Goal: Task Accomplishment & Management: Use online tool/utility

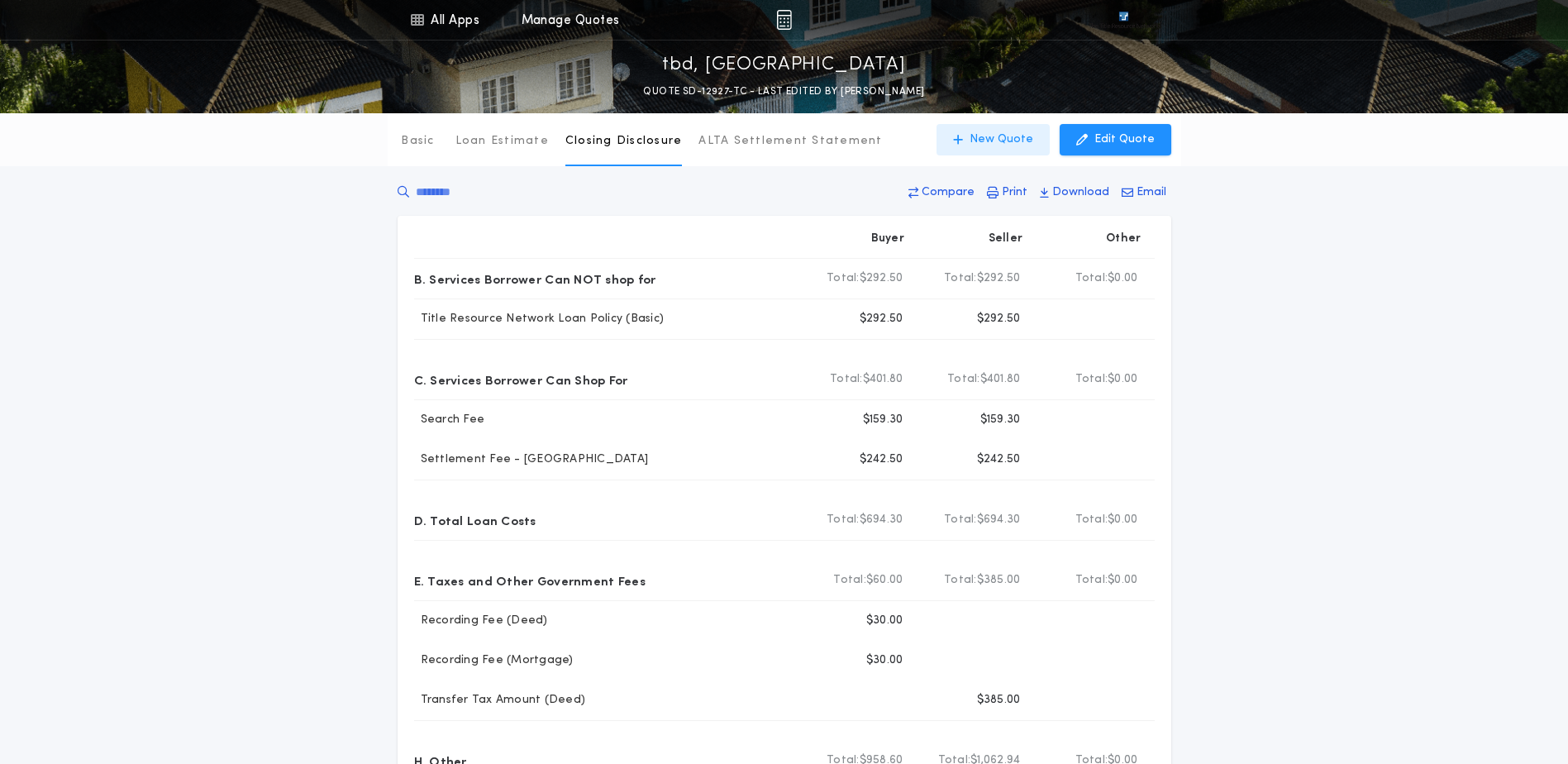
click at [985, 131] on button "New Quote" at bounding box center [993, 140] width 113 height 32
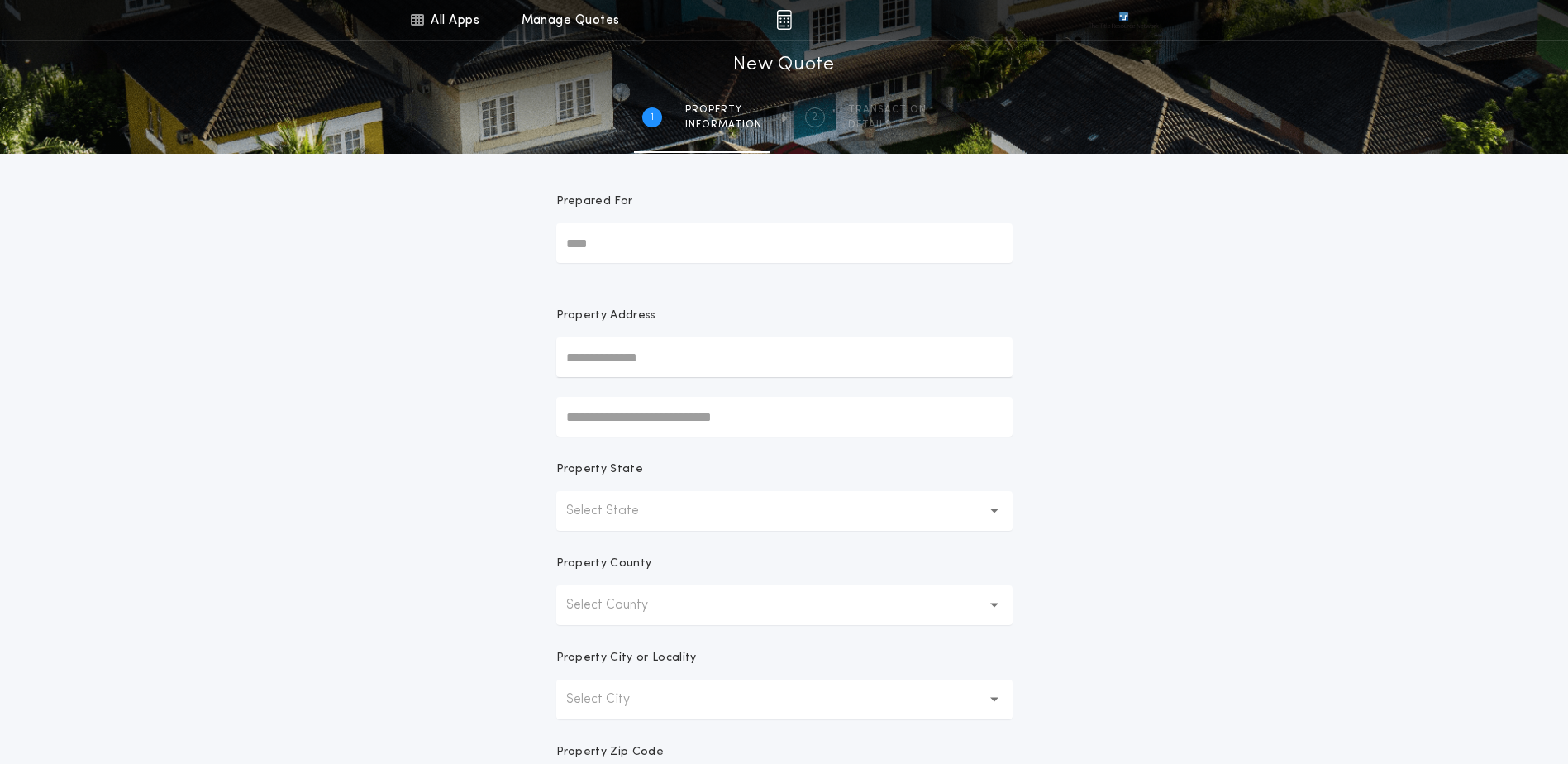
click at [595, 352] on input "text" at bounding box center [784, 357] width 456 height 40
paste input "**********"
type input "**********"
click at [658, 394] on button "[STREET_ADDRESS]" at bounding box center [784, 391] width 456 height 25
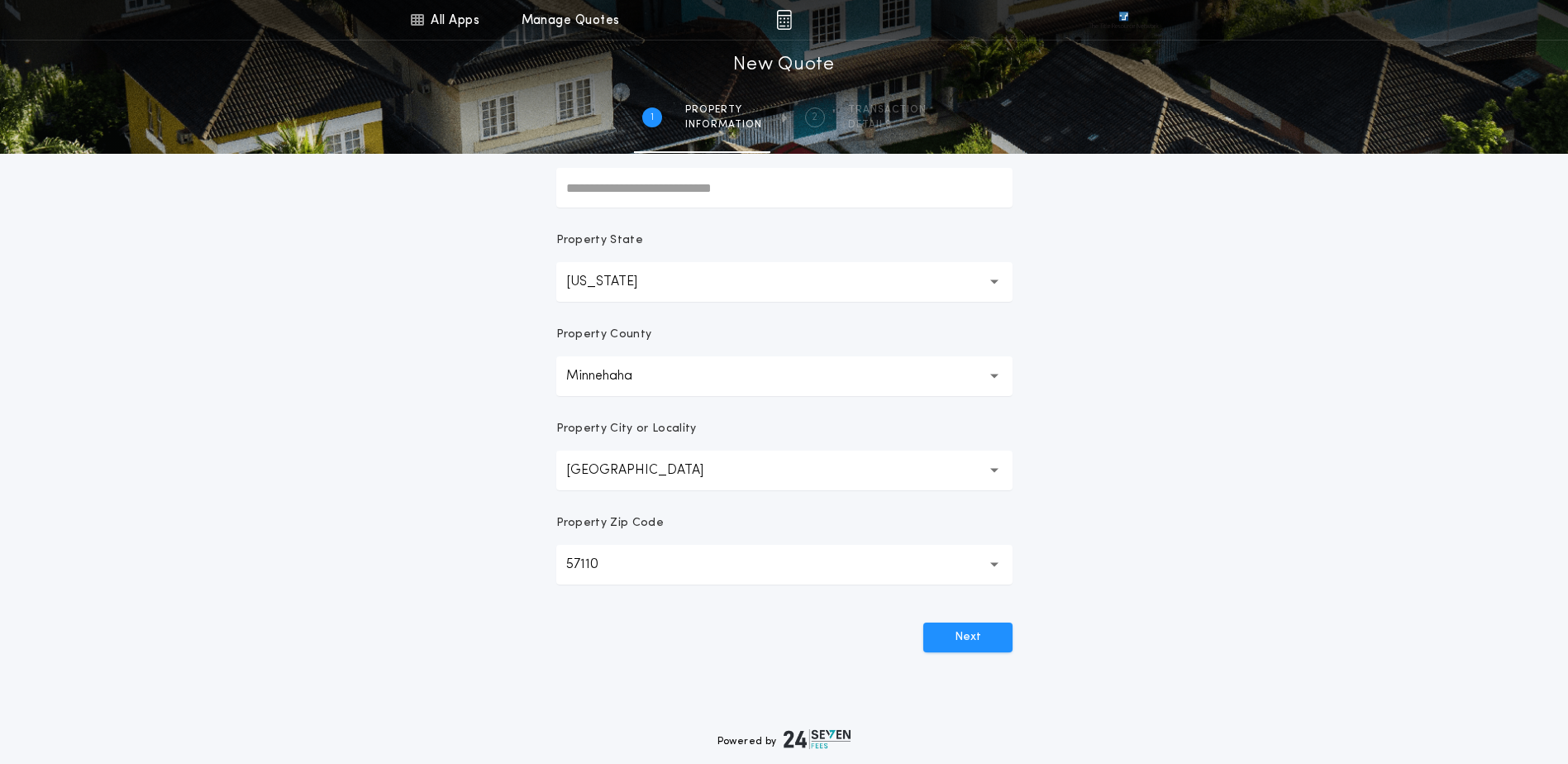
scroll to position [248, 0]
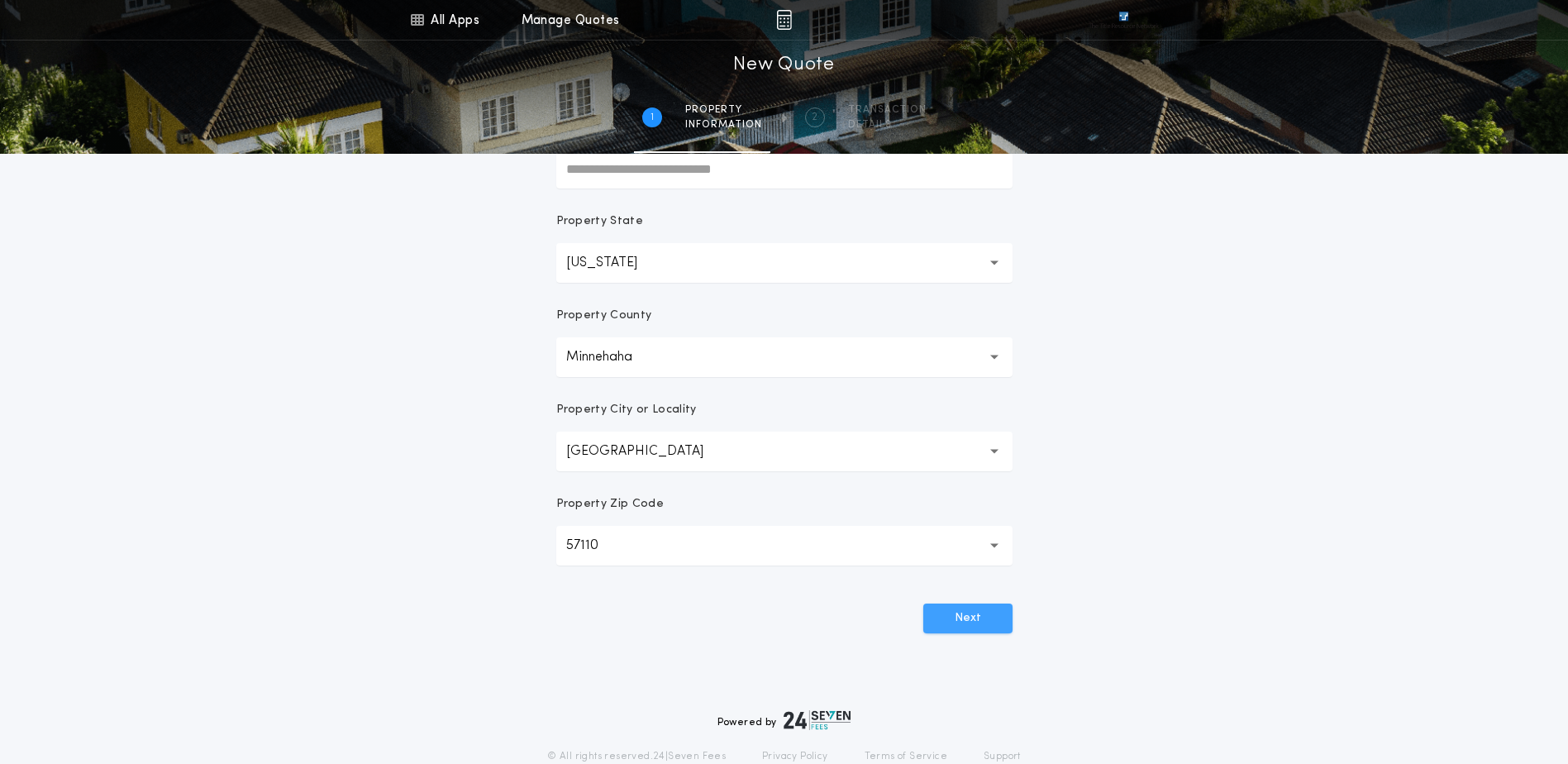
click at [939, 623] on button "Next" at bounding box center [968, 618] width 89 height 30
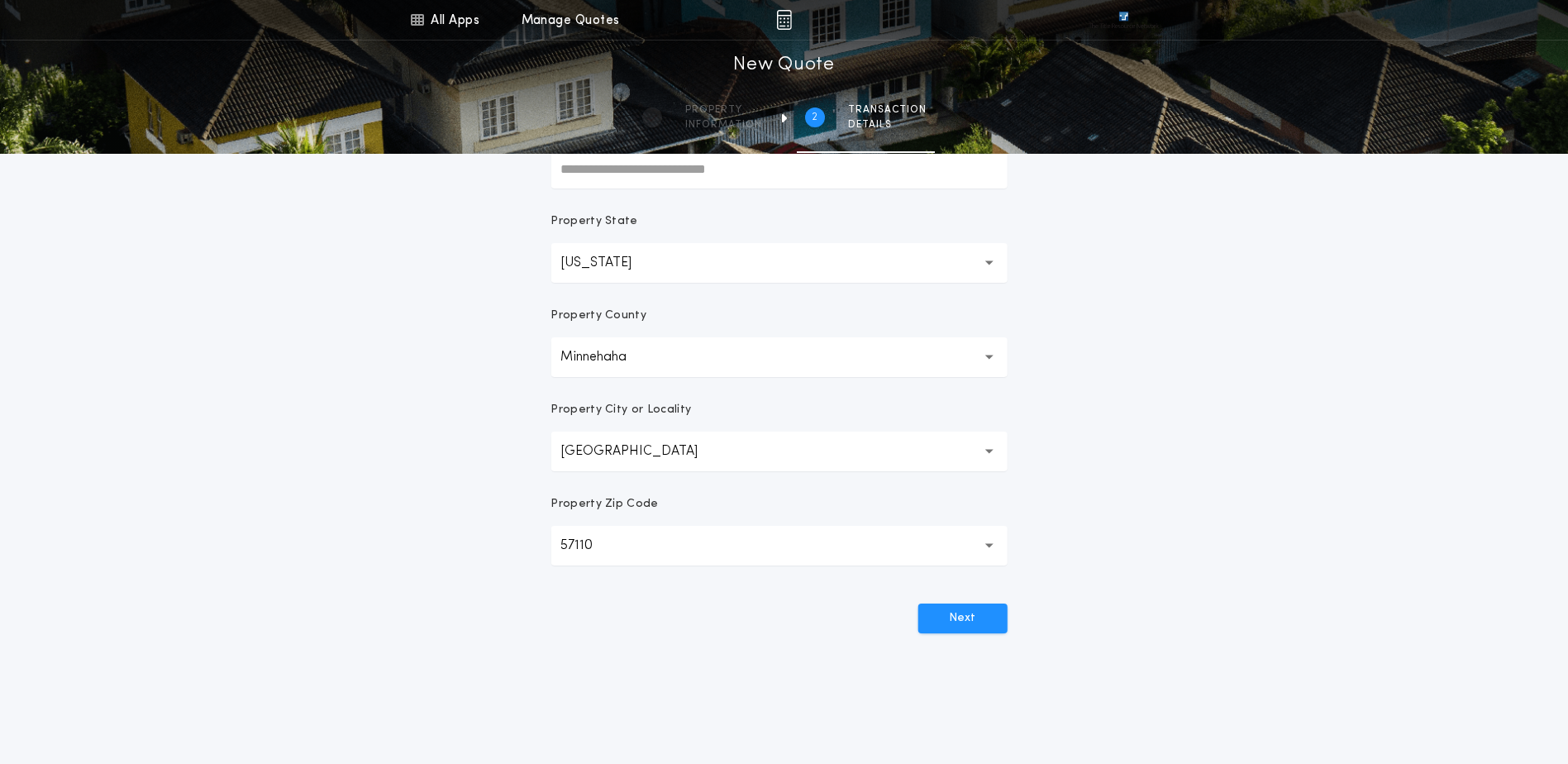
scroll to position [0, 0]
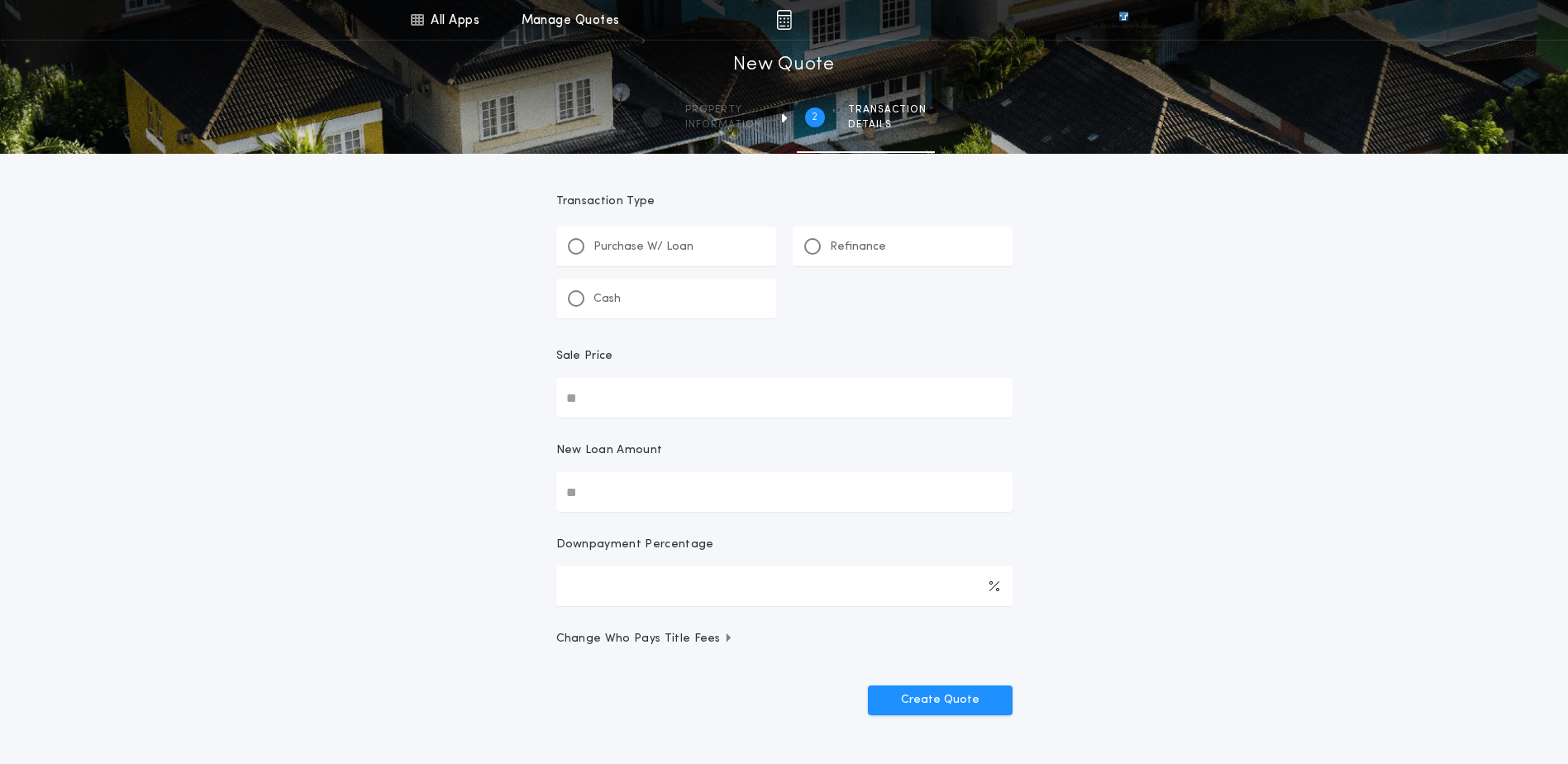
click at [887, 257] on div "Refinance" at bounding box center [903, 247] width 220 height 40
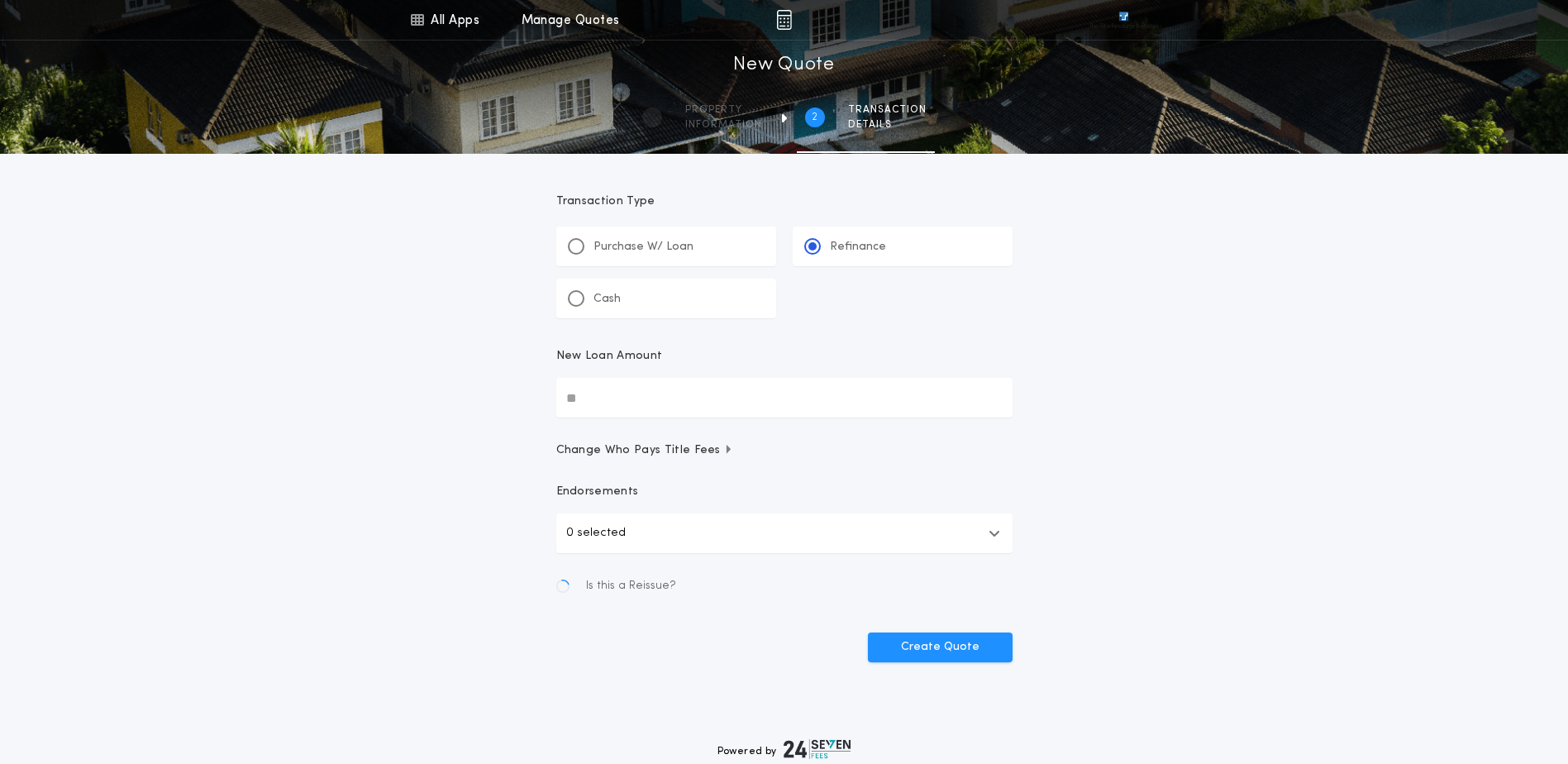
click at [689, 386] on input "New Loan Amount" at bounding box center [784, 398] width 456 height 40
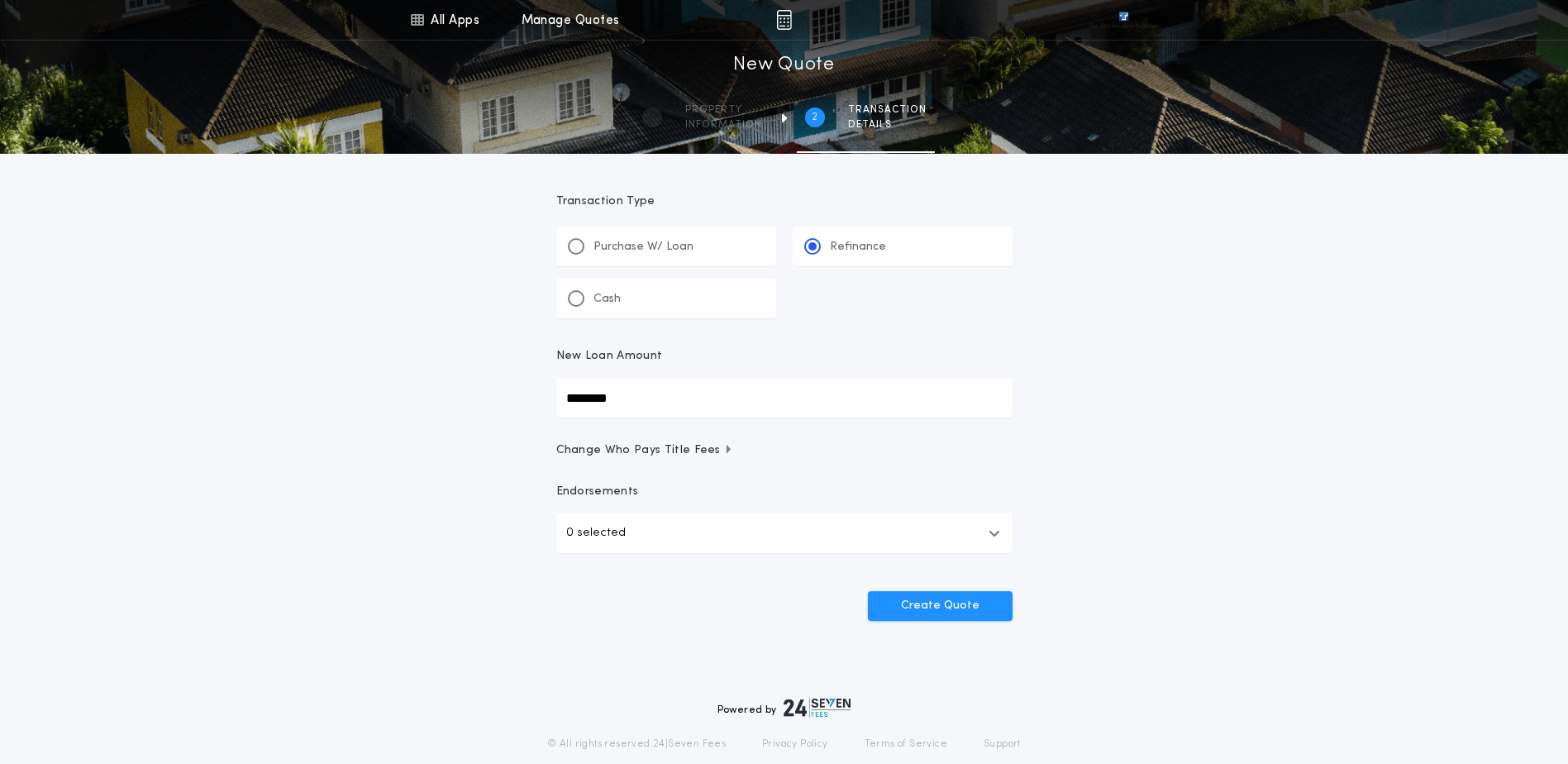
type input "********"
click at [655, 451] on span "Change Who Pays Title Fees" at bounding box center [645, 451] width 177 height 17
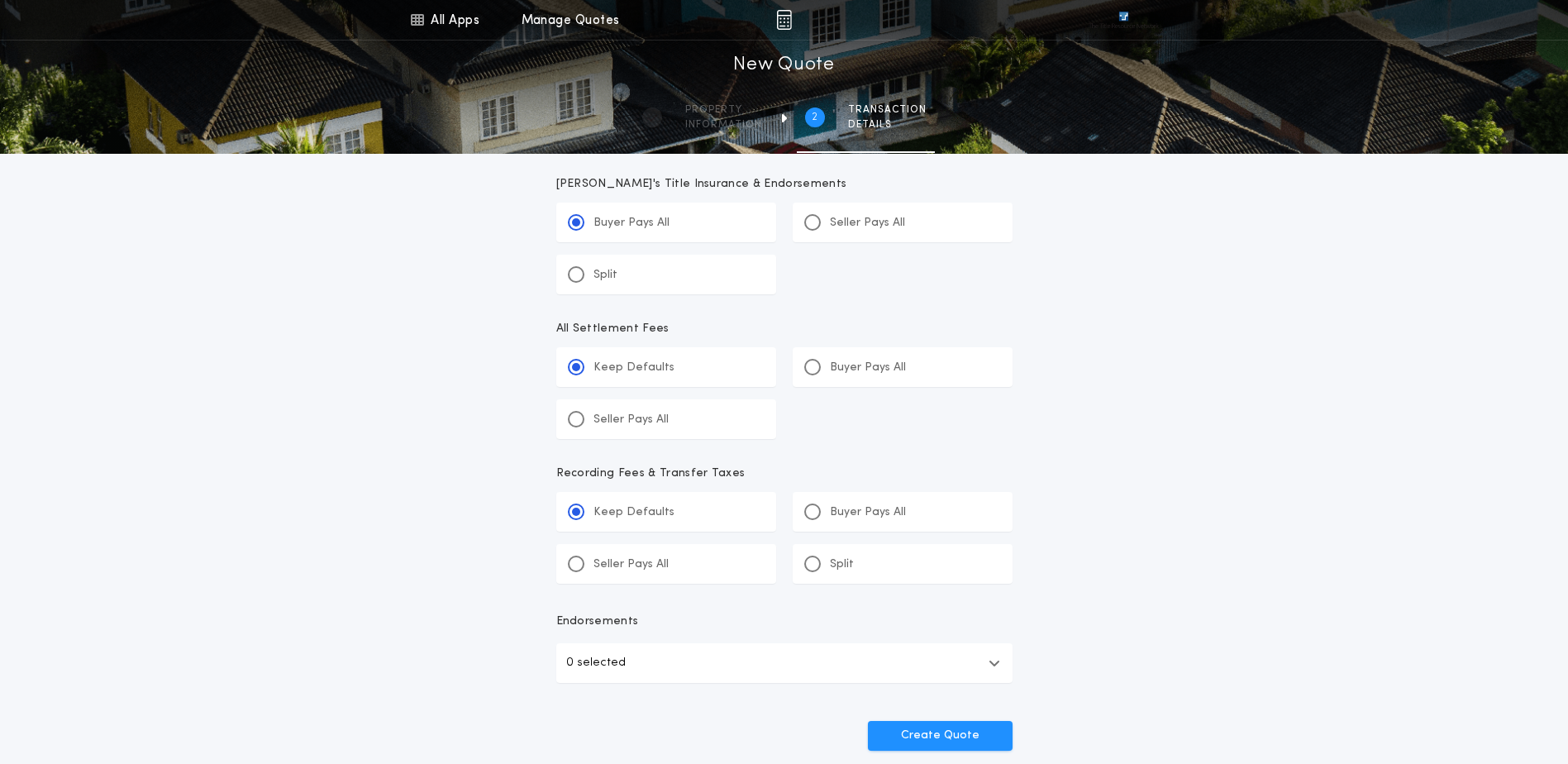
scroll to position [496, 0]
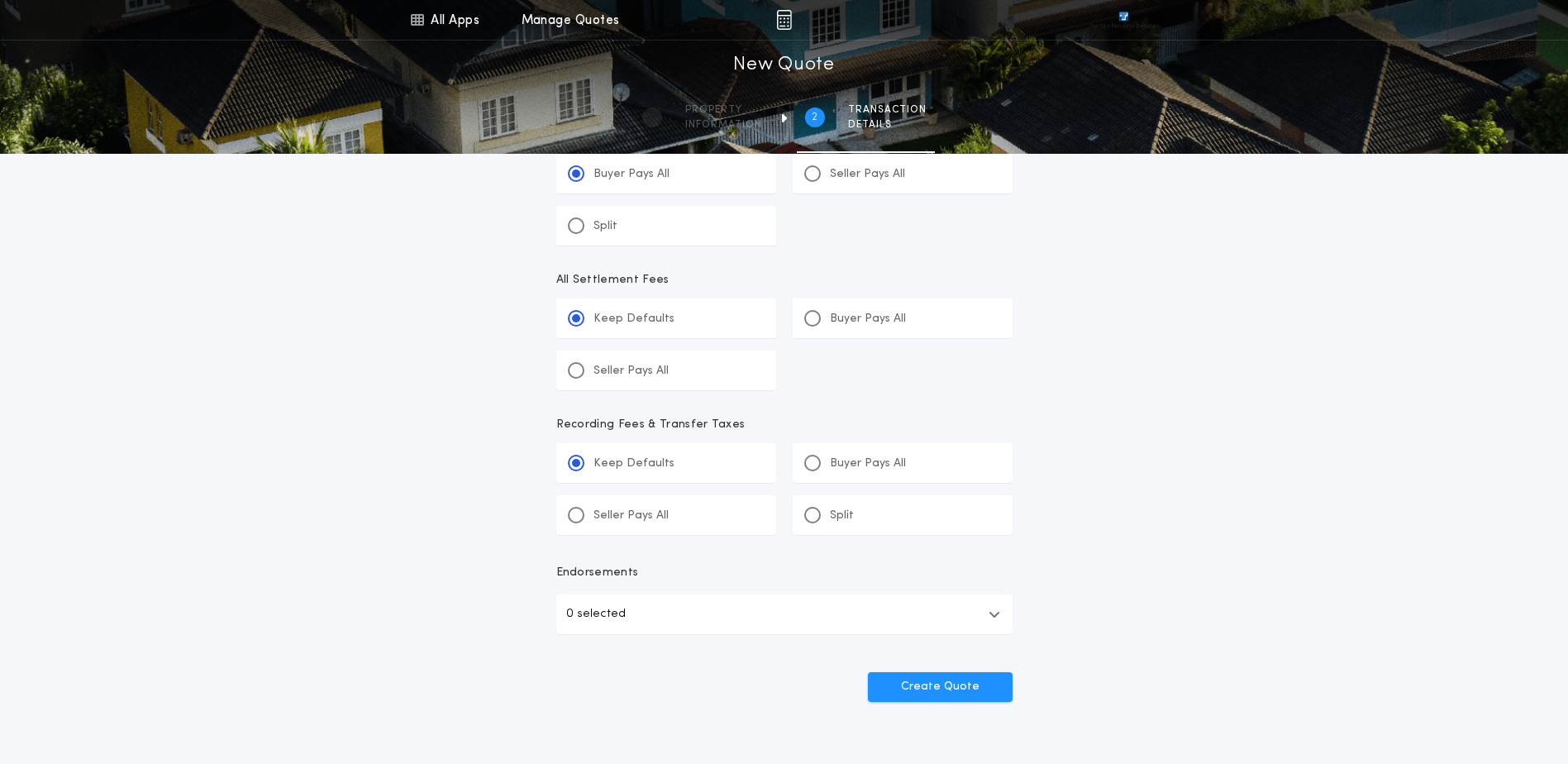
click at [819, 312] on div "Buyer Pays All" at bounding box center [855, 318] width 102 height 17
click at [0, 0] on input "*******" at bounding box center [0, 0] width 0 height 0
click at [837, 455] on div "Buyer Pays All" at bounding box center [855, 463] width 102 height 17
click at [0, 0] on input "*******" at bounding box center [0, 0] width 0 height 0
drag, startPoint x: 741, startPoint y: 597, endPoint x: 704, endPoint y: 618, distance: 42.5
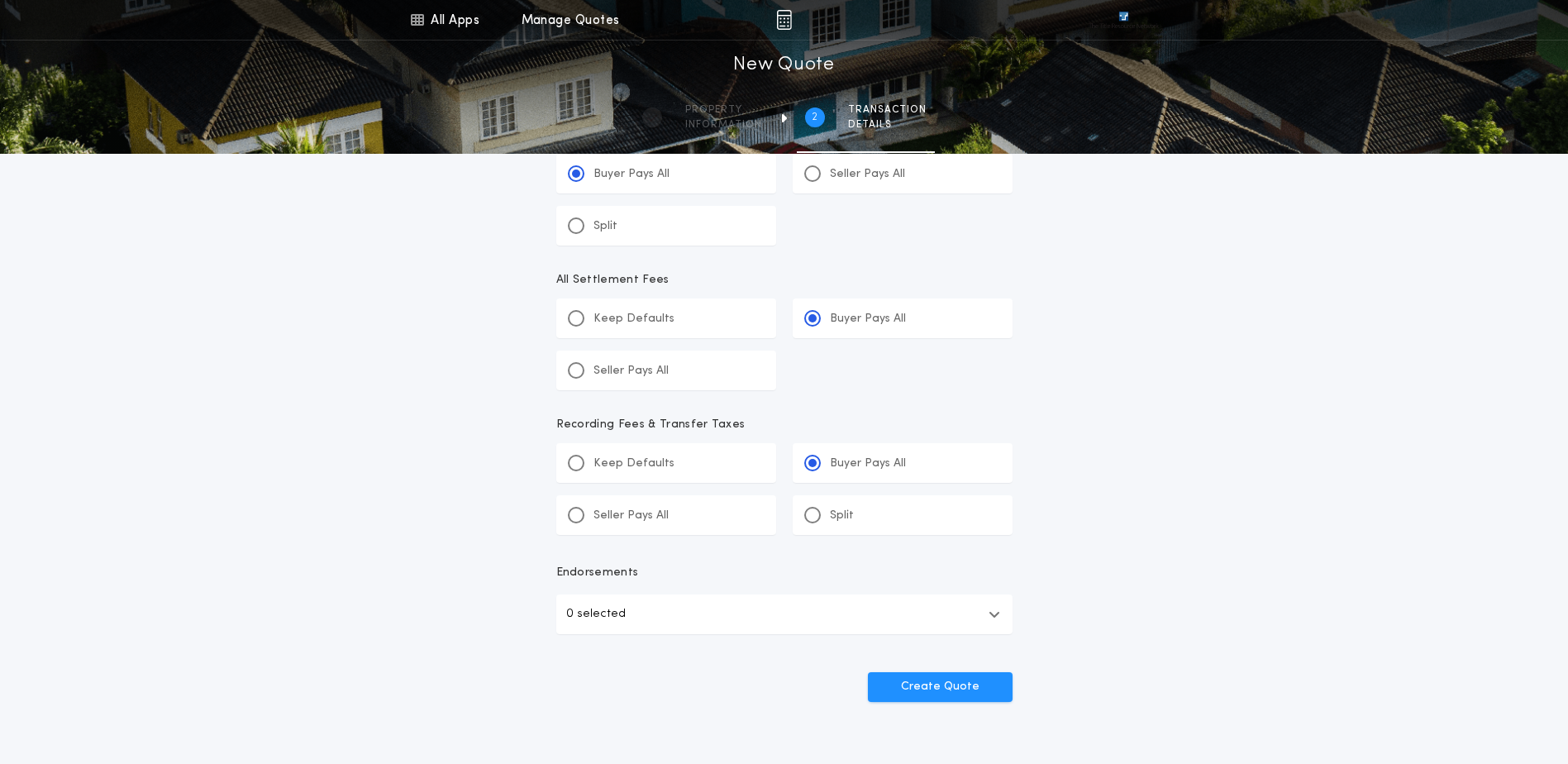
click at [739, 598] on button "0 selected" at bounding box center [784, 615] width 456 height 40
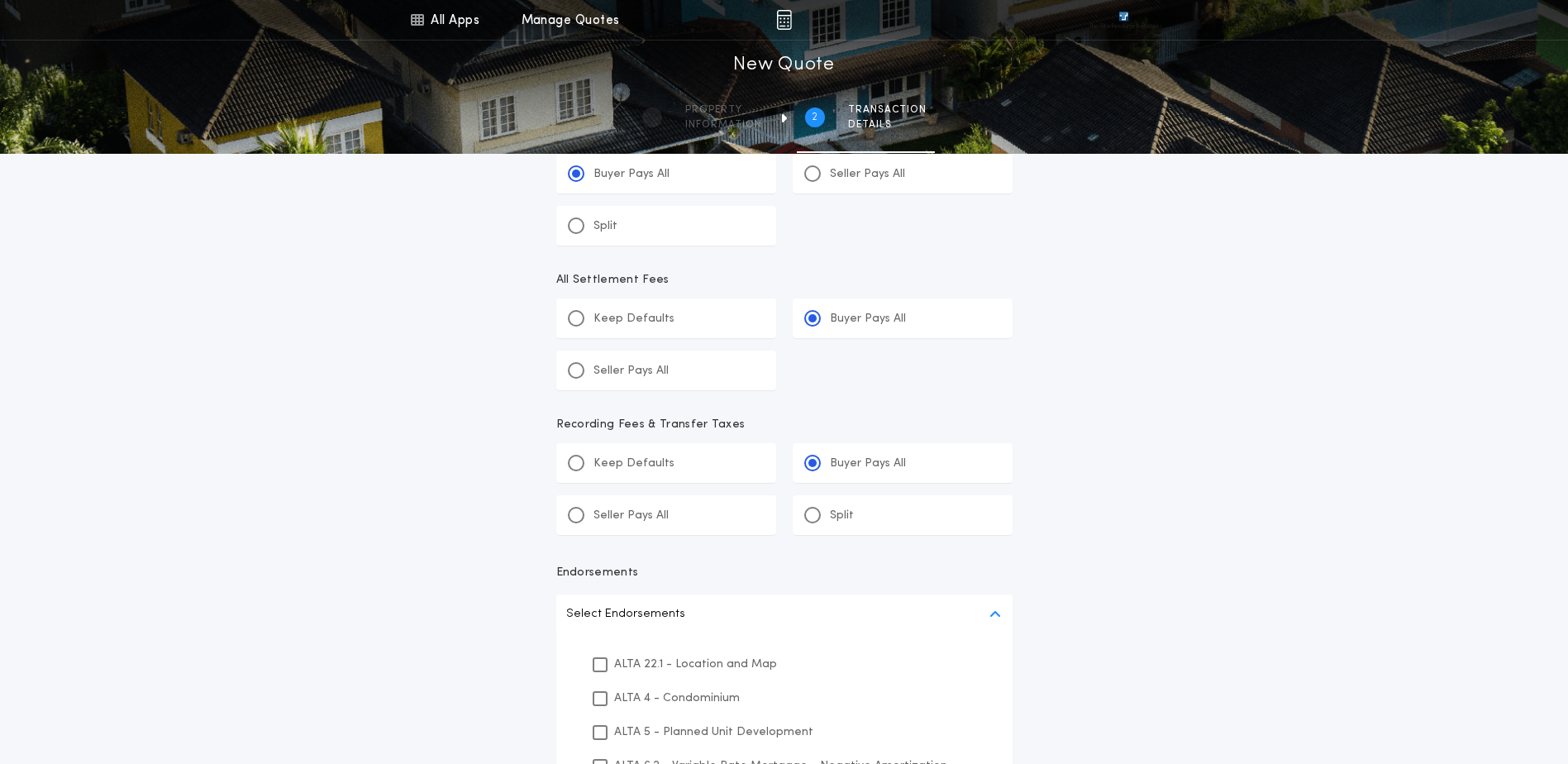
click at [632, 667] on p "ALTA 22.1 - Location and Map" at bounding box center [695, 664] width 163 height 17
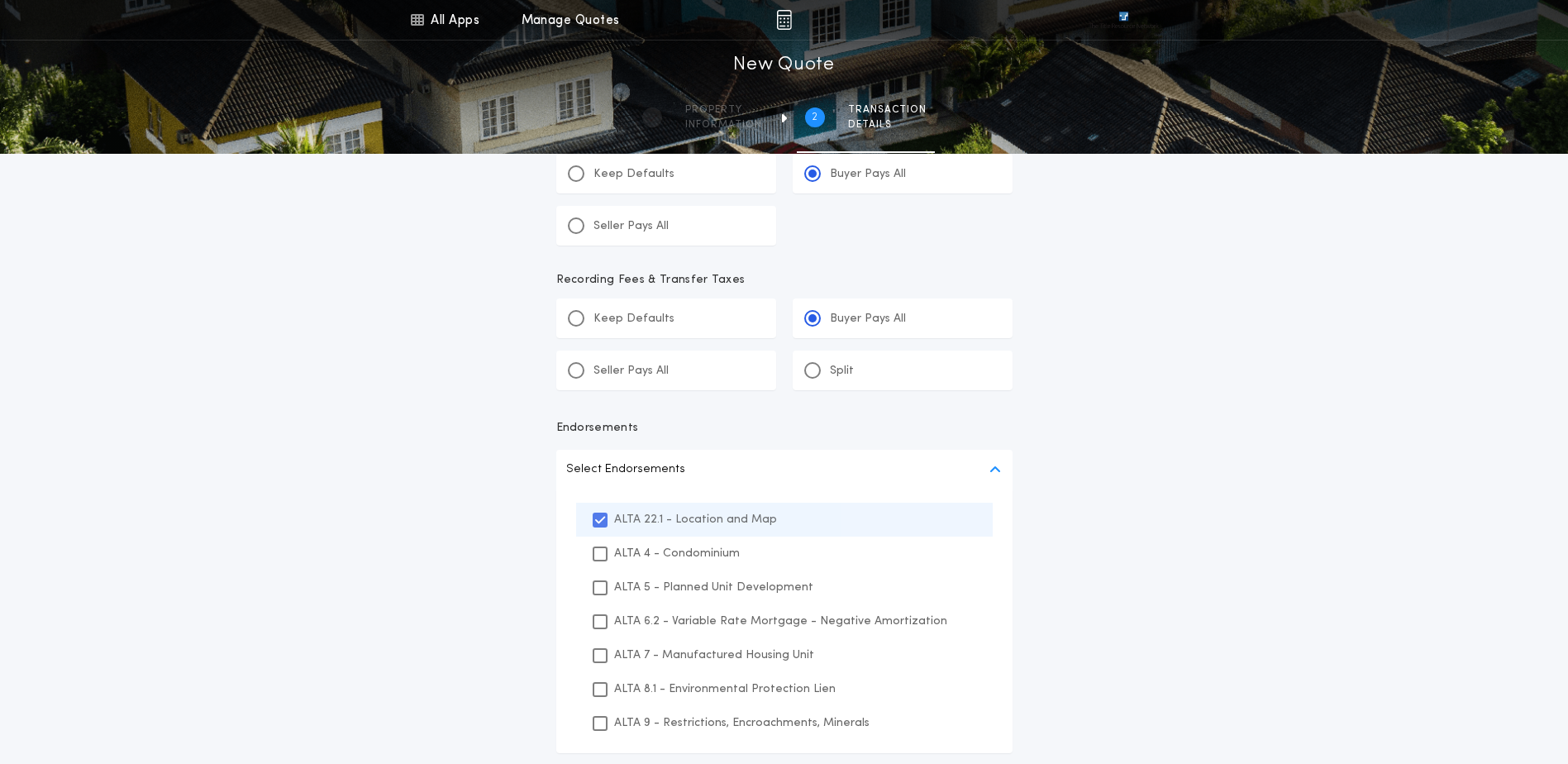
scroll to position [894, 0]
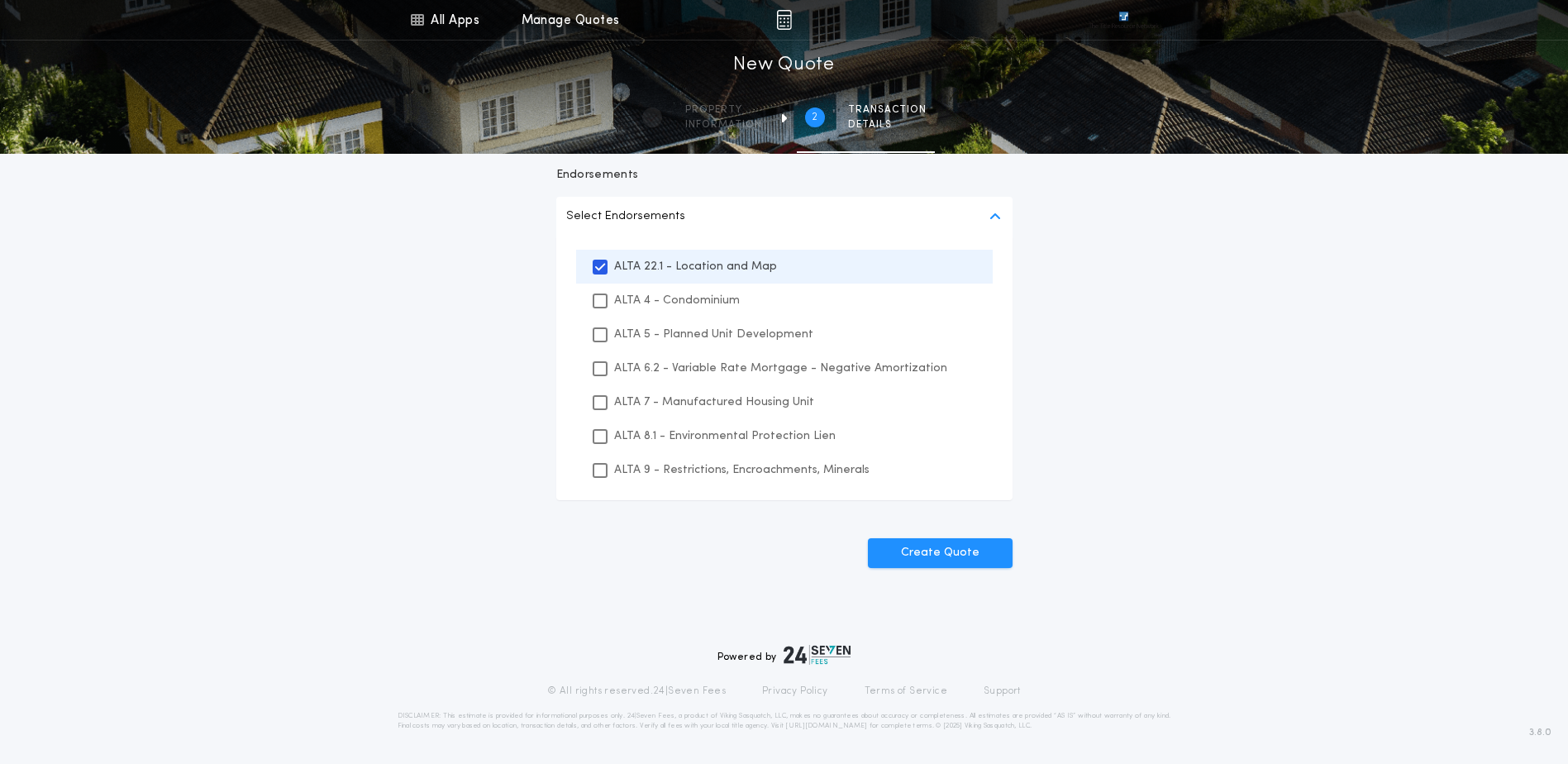
drag, startPoint x: 658, startPoint y: 472, endPoint x: 667, endPoint y: 442, distance: 31.3
click at [661, 459] on div "ALTA 9 - Restrictions, Encroachments, Minerals" at bounding box center [784, 470] width 416 height 34
click at [667, 440] on p "ALTA 8.1 - Environmental Protection Lien" at bounding box center [724, 436] width 222 height 17
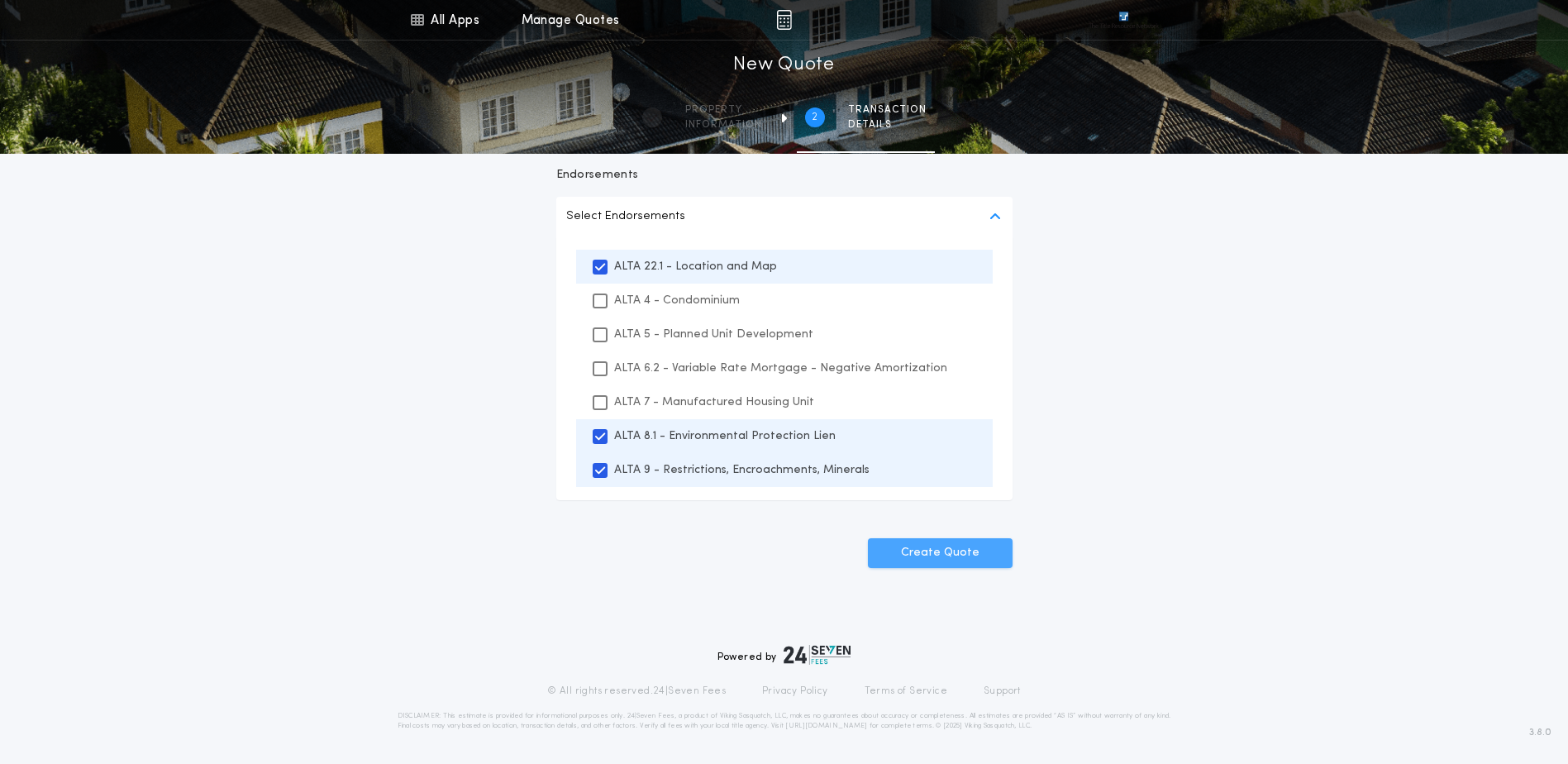
click at [923, 567] on button "Create Quote" at bounding box center [940, 553] width 145 height 30
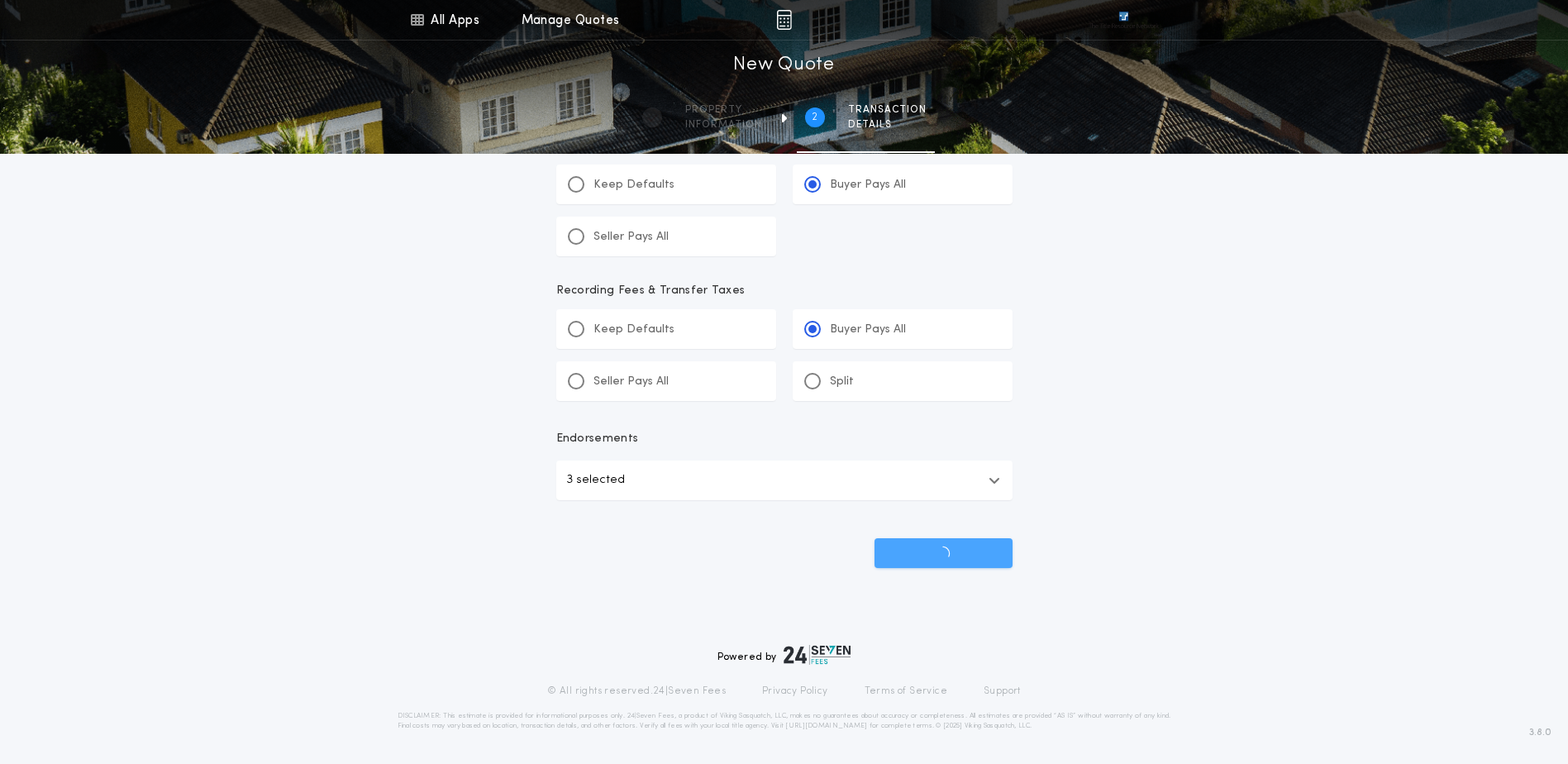
scroll to position [630, 0]
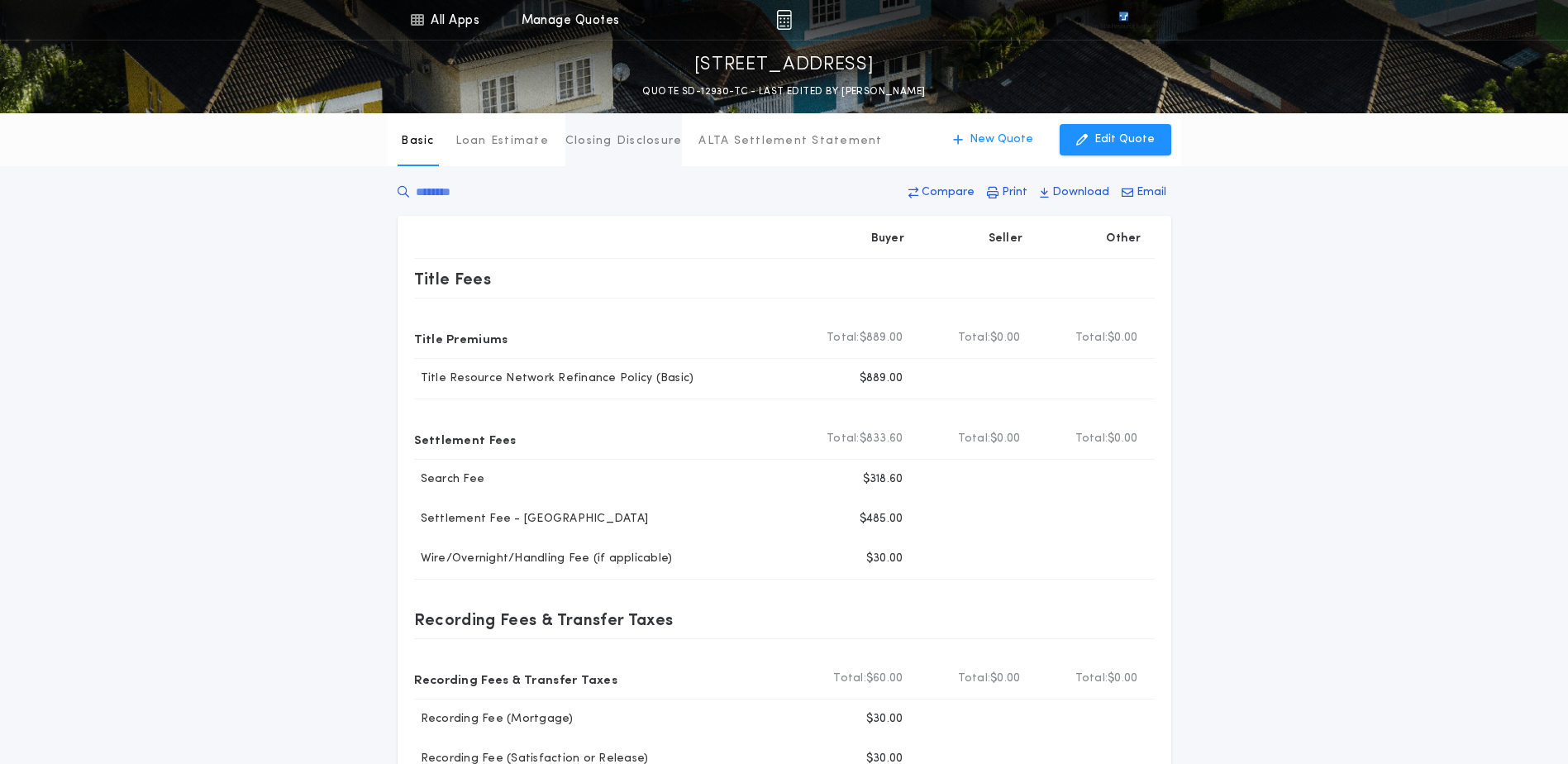
click at [589, 136] on p "Closing Disclosure" at bounding box center [624, 142] width 117 height 17
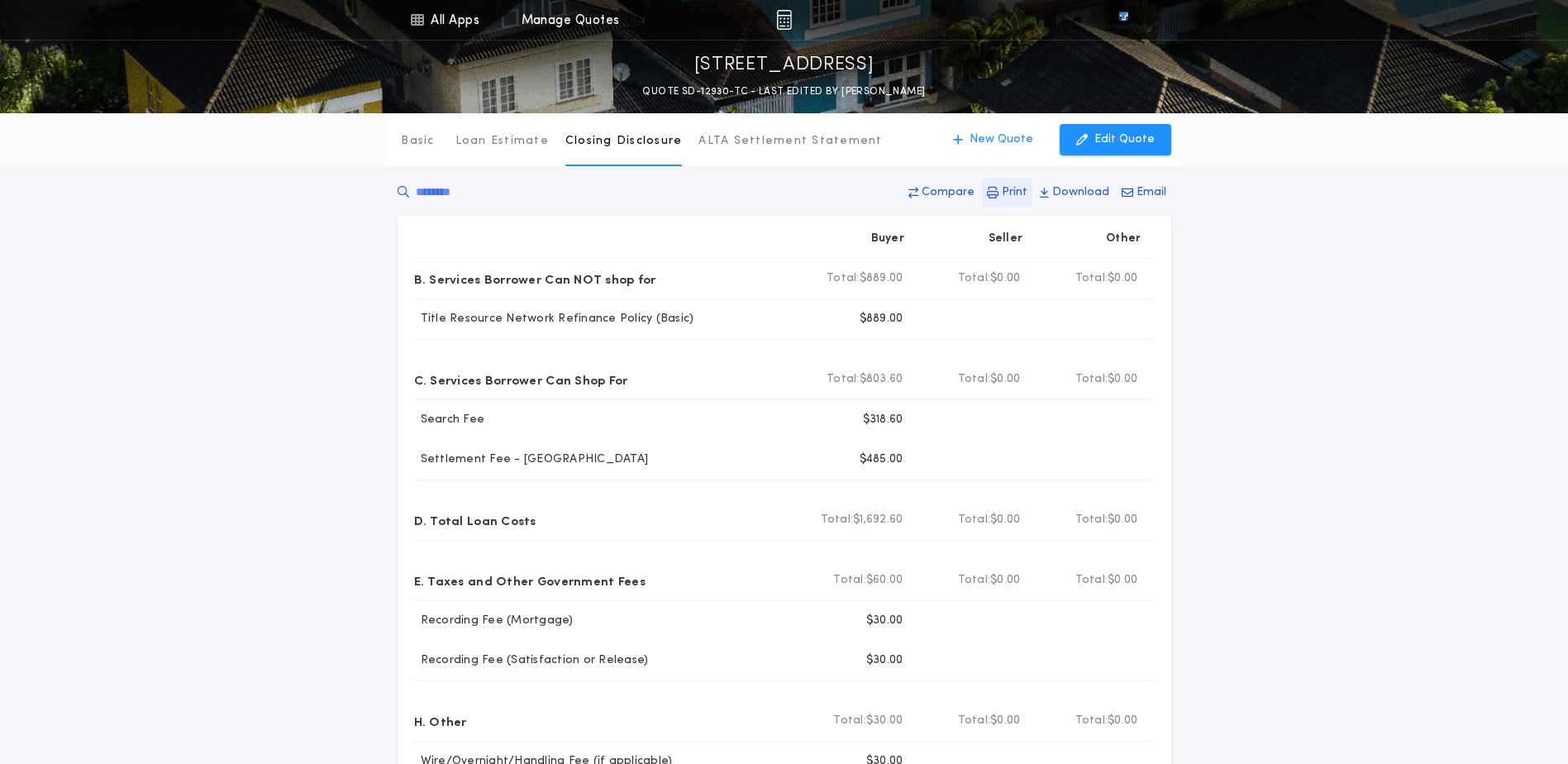
click at [1008, 188] on p "Print" at bounding box center [1014, 192] width 26 height 17
